Goal: Navigation & Orientation: Find specific page/section

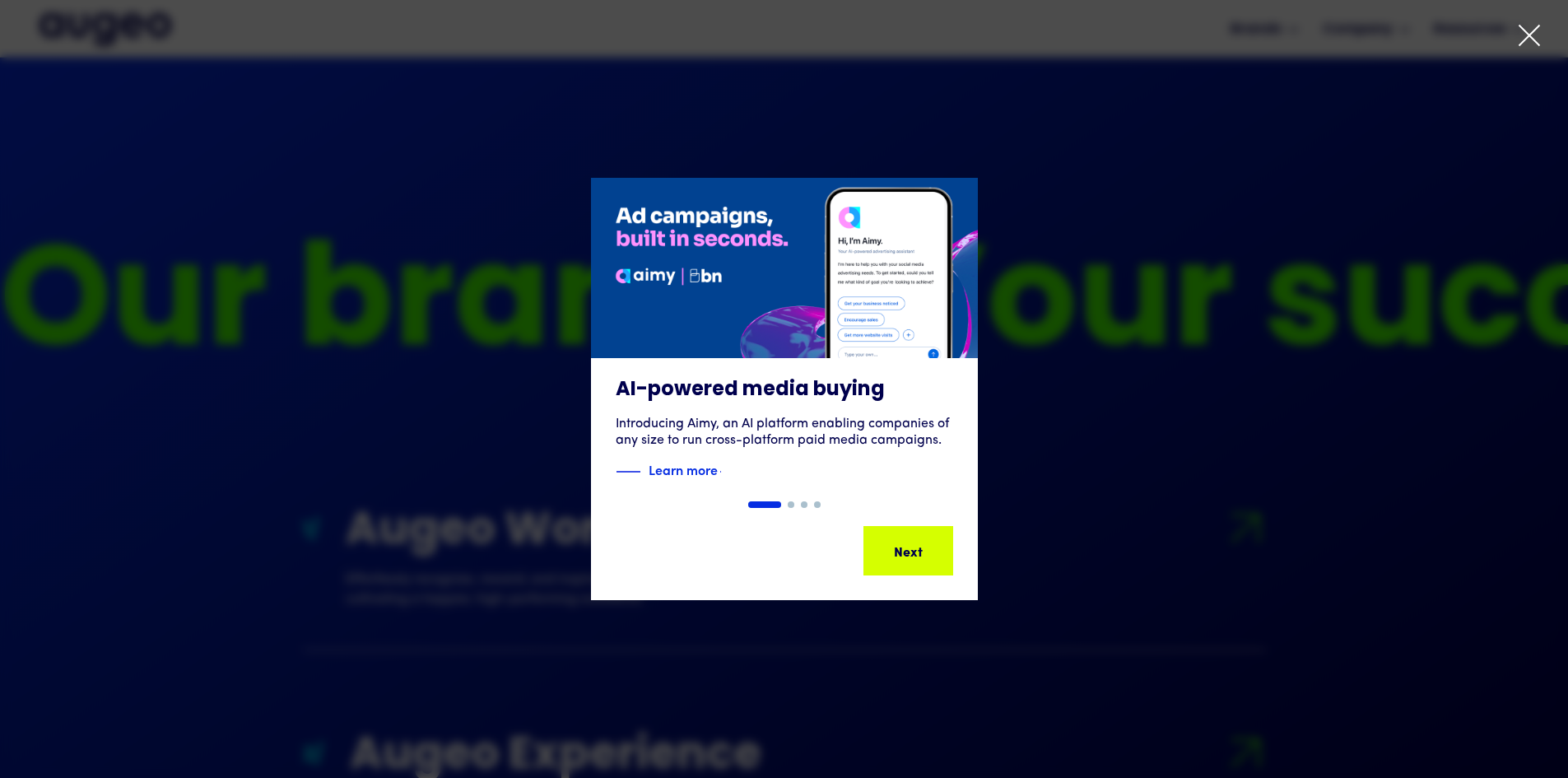
click at [1277, 525] on div "1 of 4" at bounding box center [784, 389] width 1568 height 423
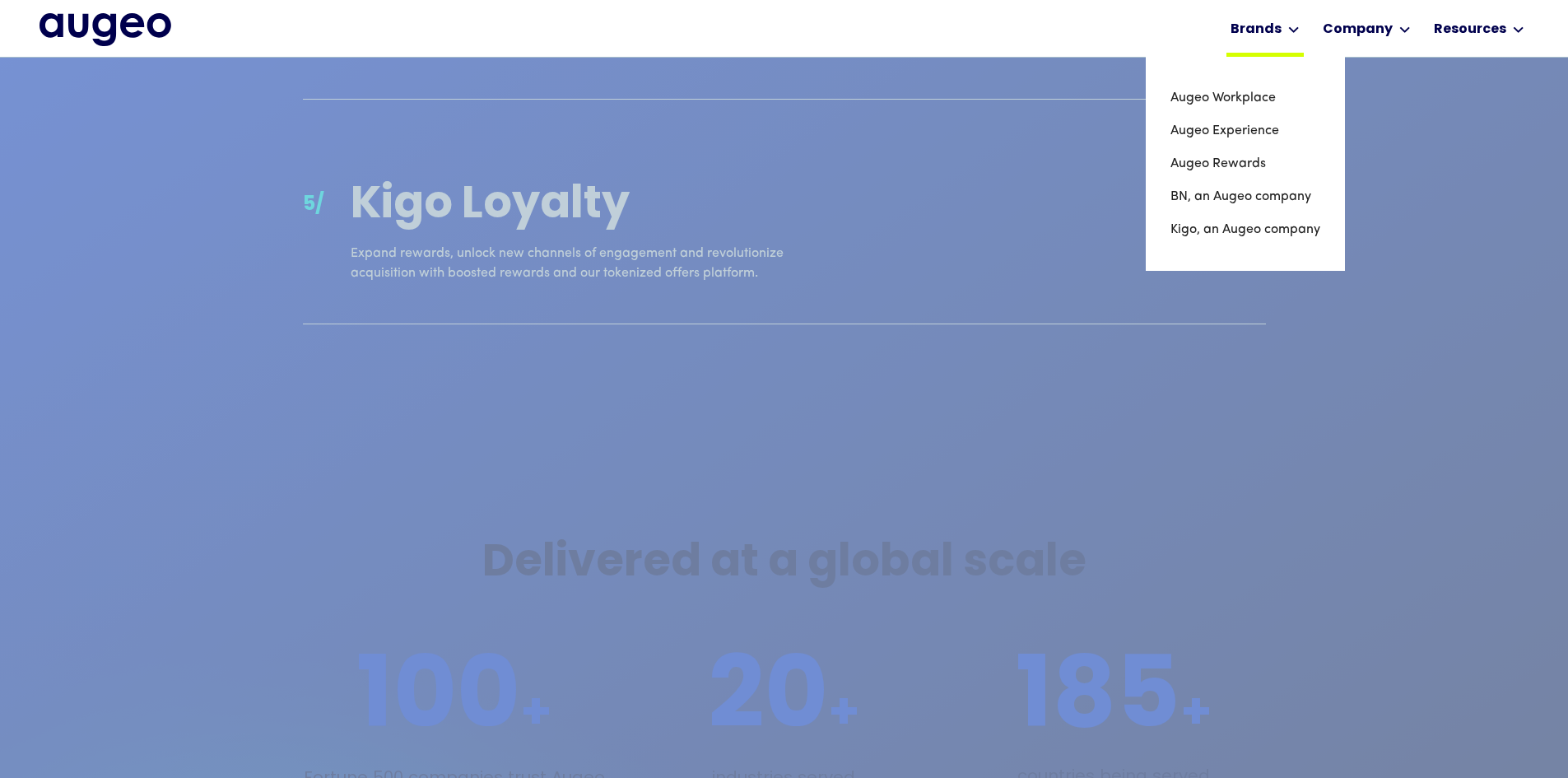
scroll to position [2573, 0]
click at [1223, 90] on link "Augeo Workplace" at bounding box center [1245, 98] width 150 height 33
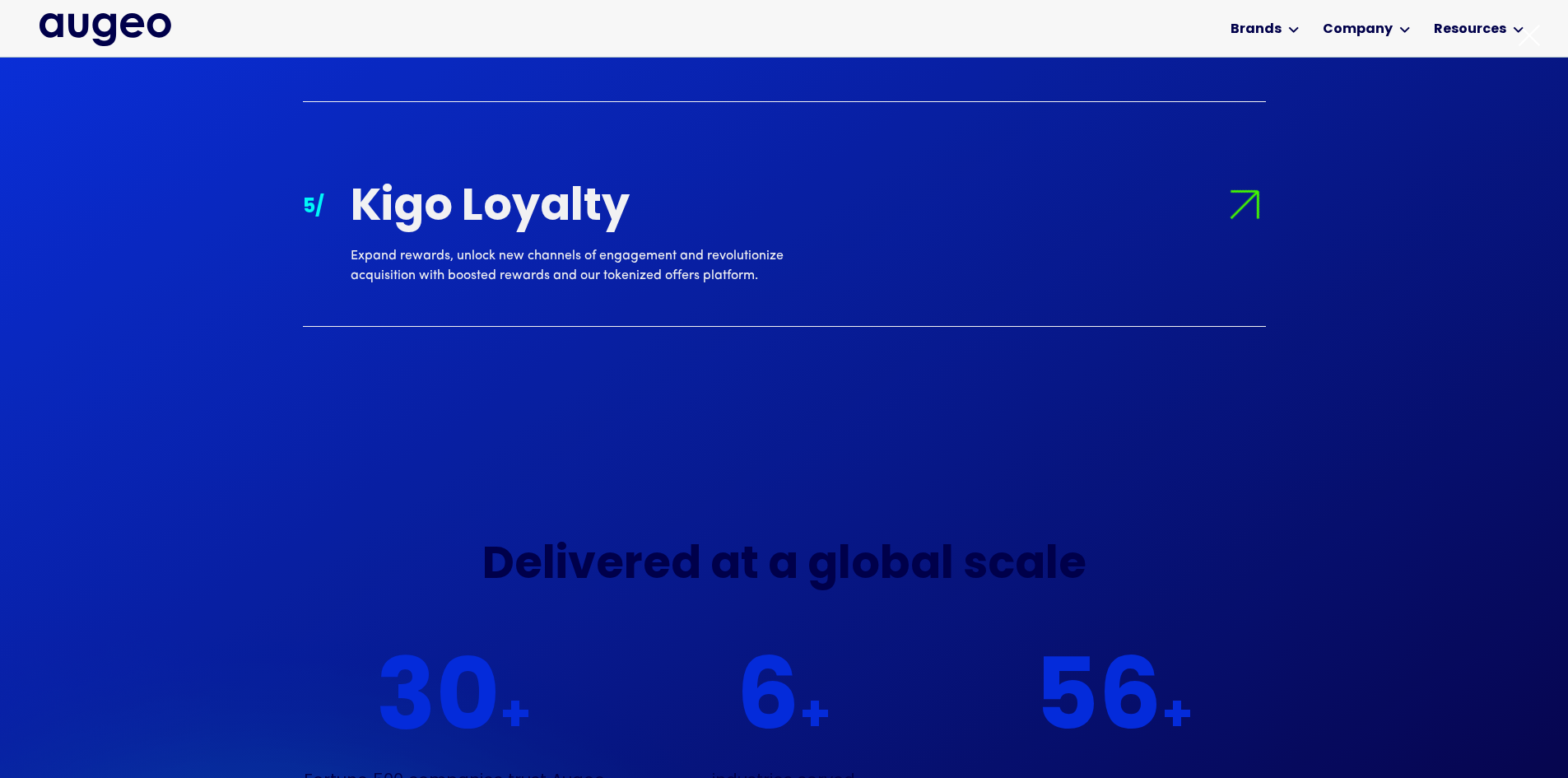
click at [1220, 171] on div "AI-powered media buying Introducing Aimy, an AI platform enabling companies of …" at bounding box center [784, 429] width 1568 height 584
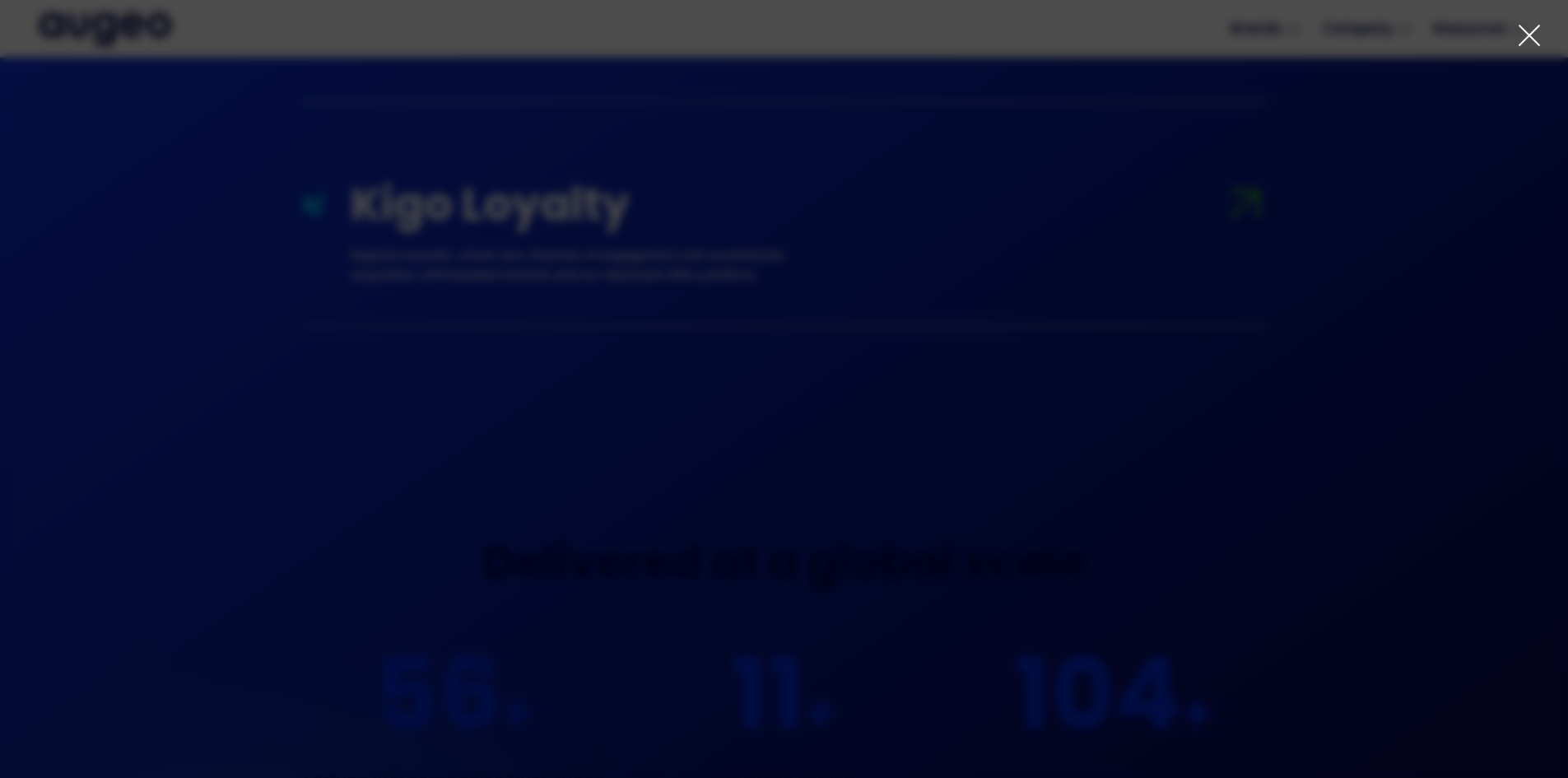
click at [1529, 28] on icon at bounding box center [1529, 35] width 24 height 24
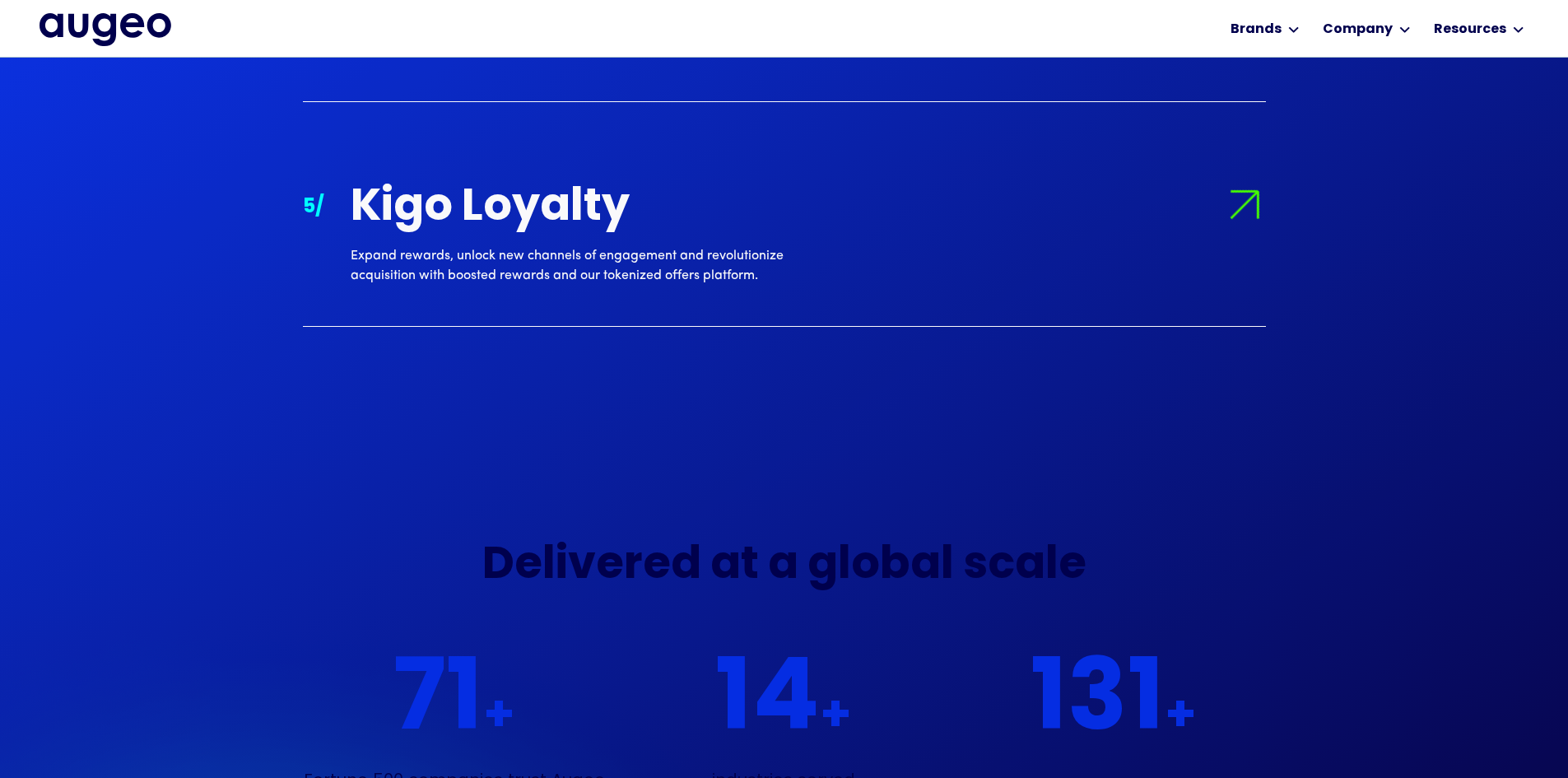
click at [1282, 16] on div "Brands" at bounding box center [1265, 28] width 77 height 57
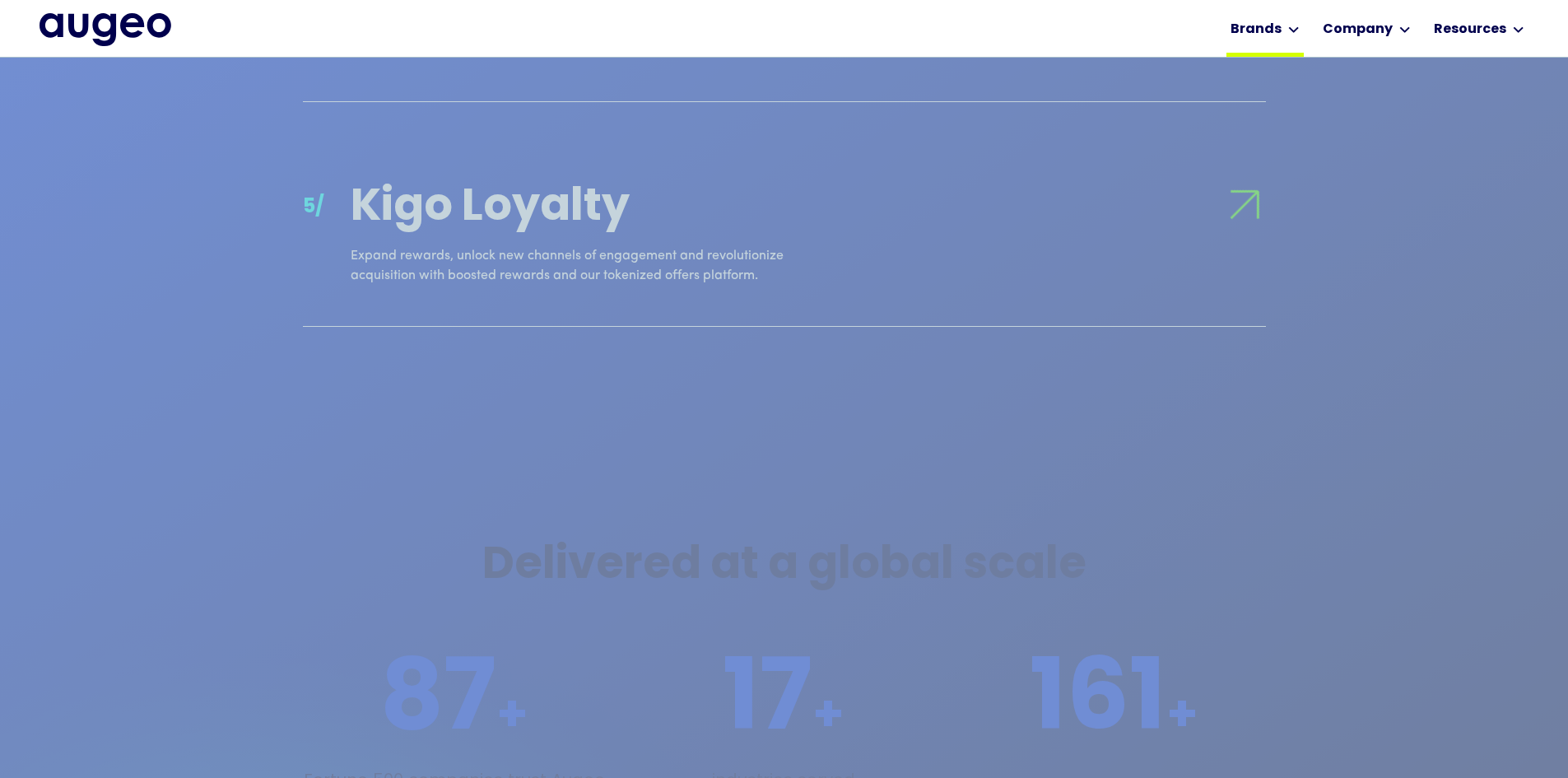
click at [1281, 28] on div "Brands" at bounding box center [1256, 29] width 51 height 20
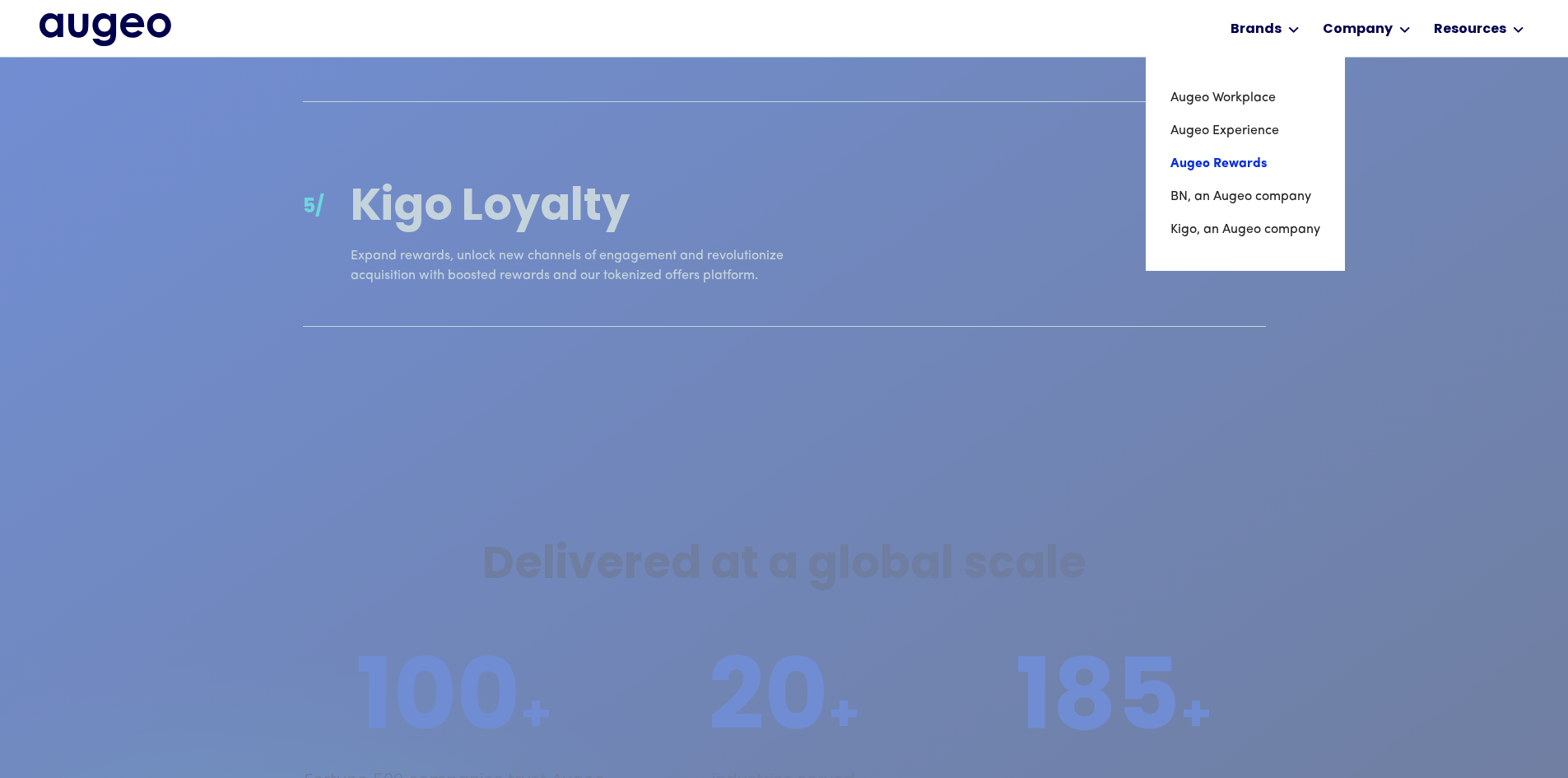
click at [1239, 161] on link "Augeo Rewards" at bounding box center [1245, 164] width 150 height 33
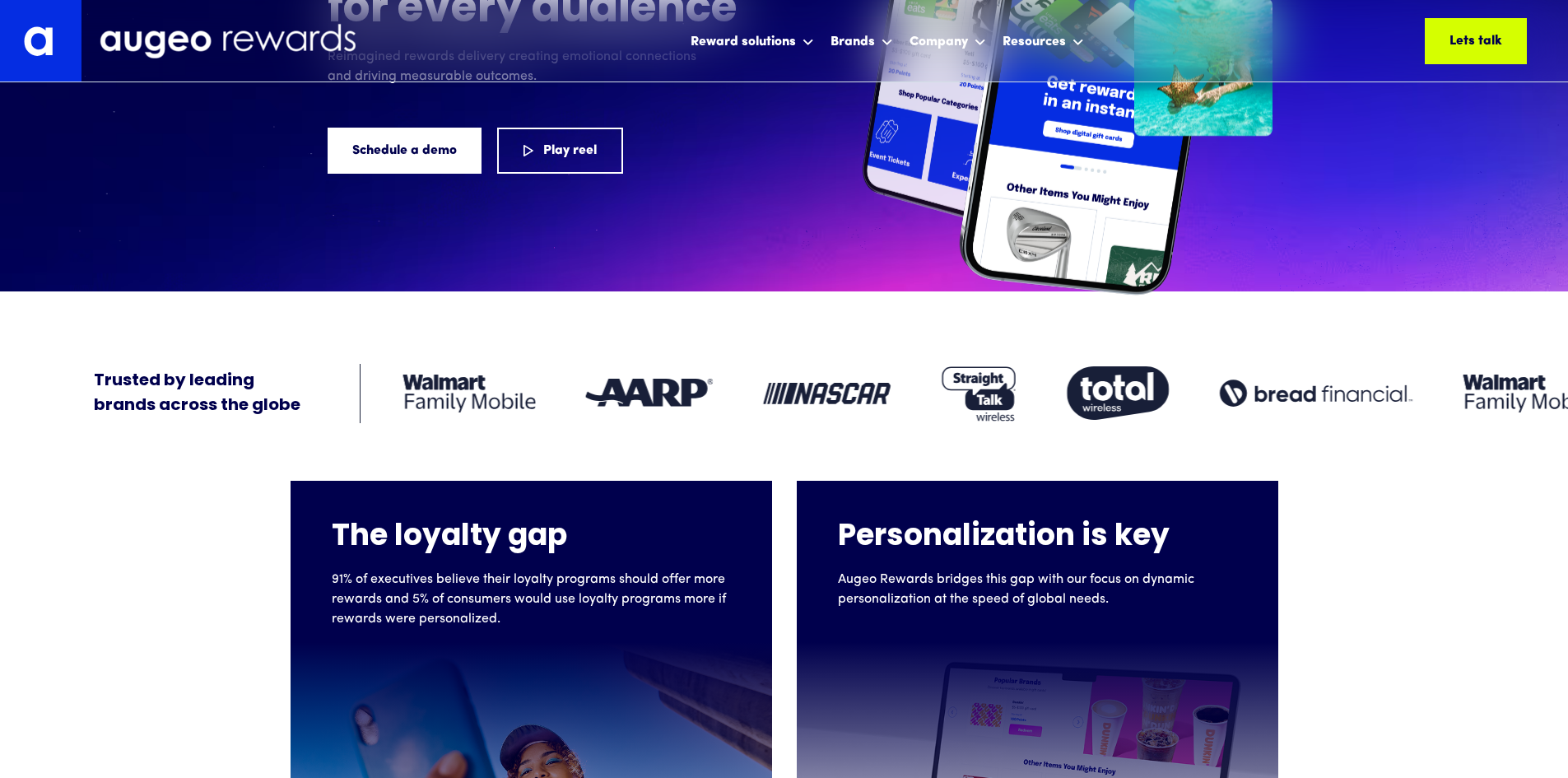
scroll to position [332, 0]
